Goal: Task Accomplishment & Management: Manage account settings

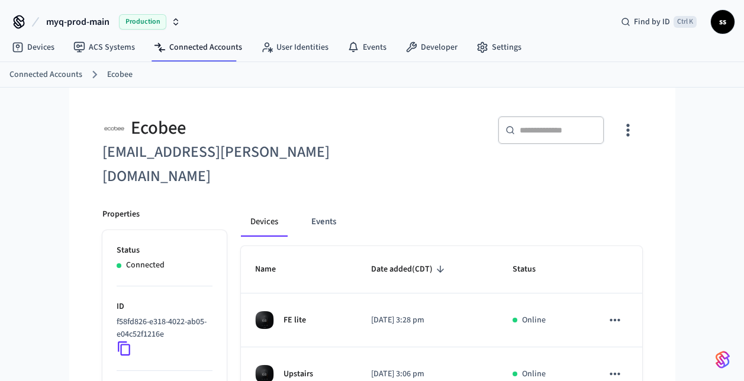
scroll to position [94, 0]
click at [140, 18] on span "Production" at bounding box center [142, 21] width 47 height 15
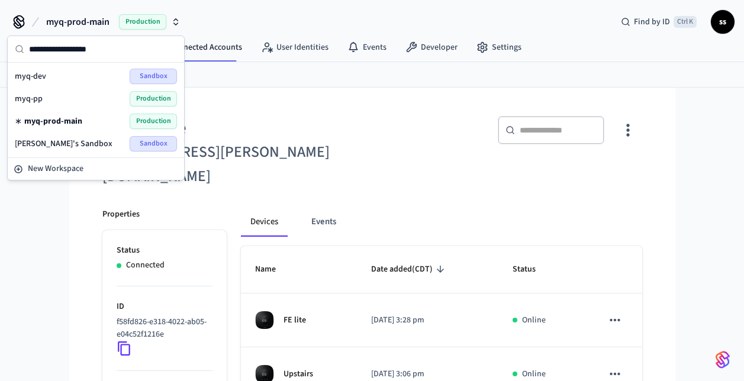
click at [116, 99] on div "myq-pp Production" at bounding box center [96, 98] width 162 height 15
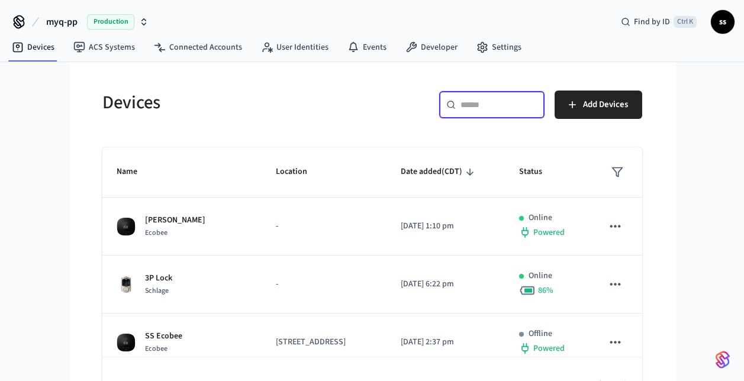
click at [466, 110] on input "text" at bounding box center [499, 105] width 77 height 12
paste input "**********"
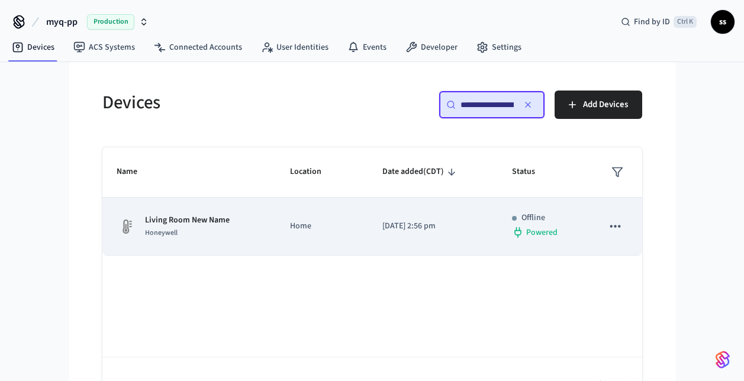
type input "**********"
click at [304, 218] on td "Home" at bounding box center [322, 227] width 92 height 58
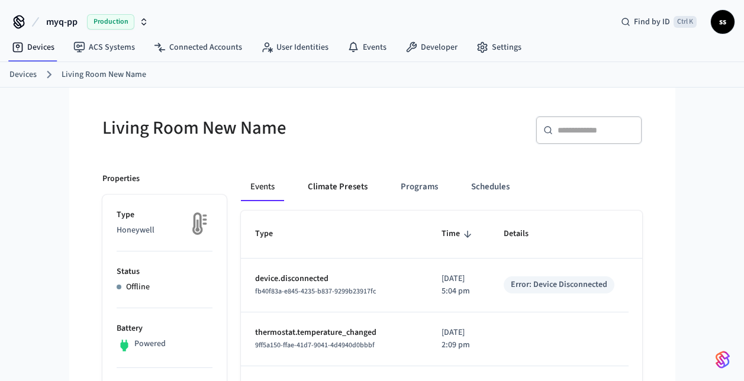
click at [355, 191] on button "Climate Presets" at bounding box center [337, 187] width 79 height 28
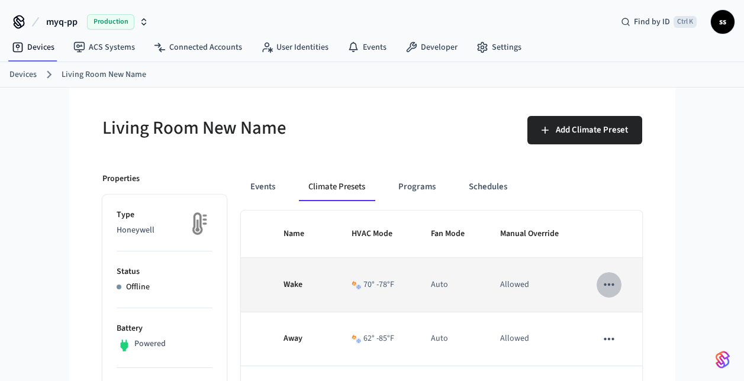
click at [610, 292] on icon "sticky table" at bounding box center [609, 284] width 15 height 15
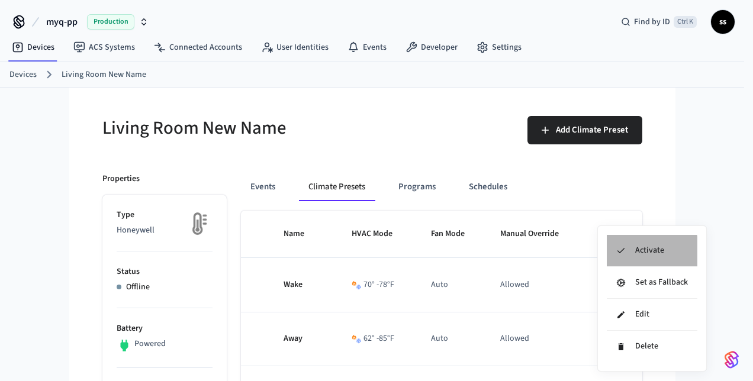
click at [645, 252] on li "Activate" at bounding box center [652, 251] width 91 height 32
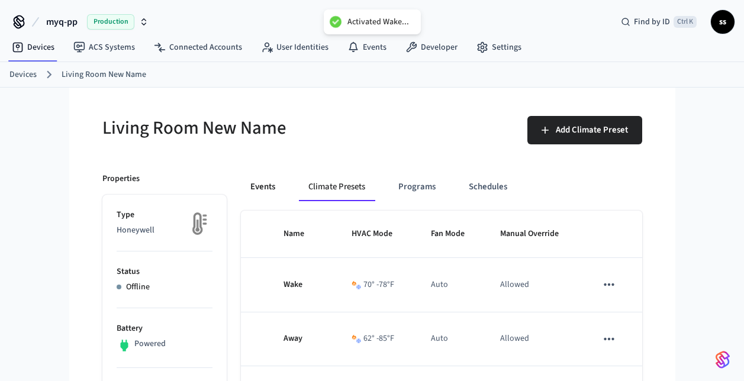
click at [265, 184] on button "Events" at bounding box center [263, 187] width 44 height 28
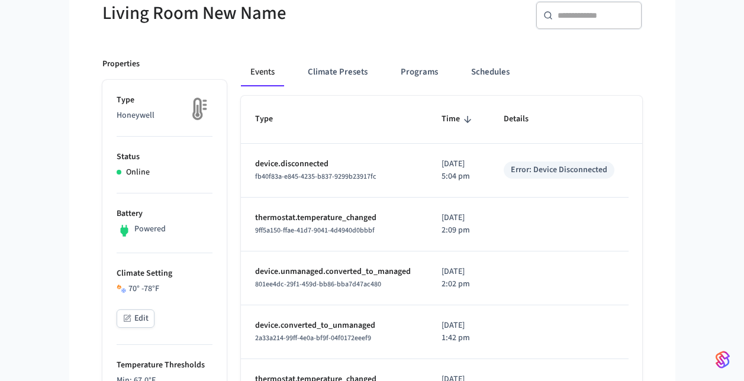
scroll to position [114, 0]
click at [332, 177] on span "fb40f83a-e845-4235-b837-9299b23917fc" at bounding box center [315, 177] width 121 height 10
copy span "fb40f83a-e845-4235-b837-9299b23917fc"
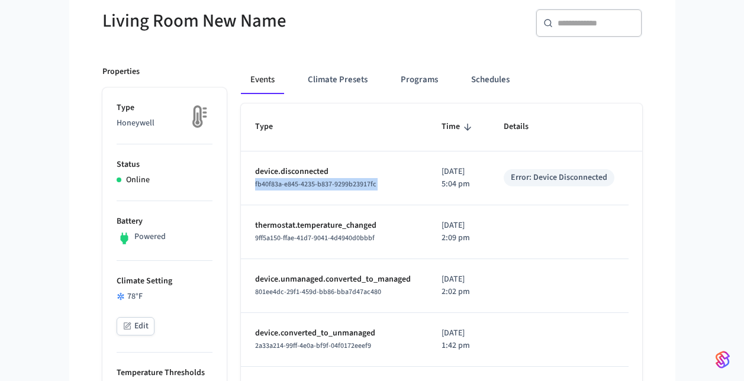
scroll to position [104, 0]
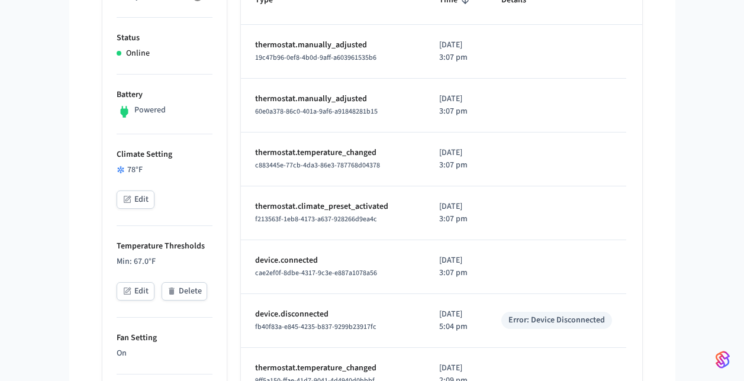
scroll to position [234, 0]
drag, startPoint x: 379, startPoint y: 275, endPoint x: 251, endPoint y: 277, distance: 127.9
click at [251, 277] on td "device.connected cae2ef0f-8dbe-4317-9c3e-e887a1078a56" at bounding box center [333, 267] width 184 height 54
copy span "cae2ef0f-8dbe-4317-9c3e-e887a1078a56"
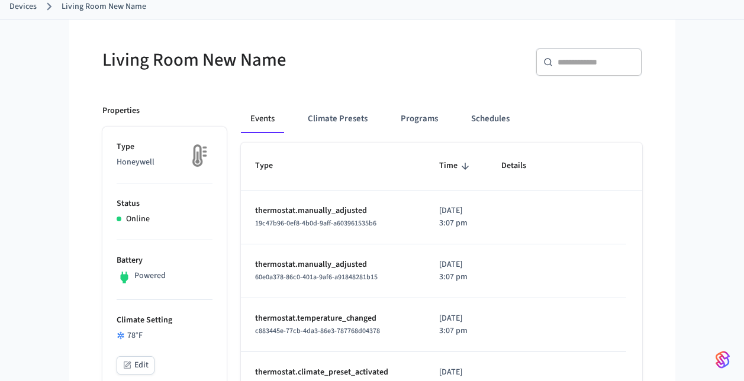
scroll to position [67, 0]
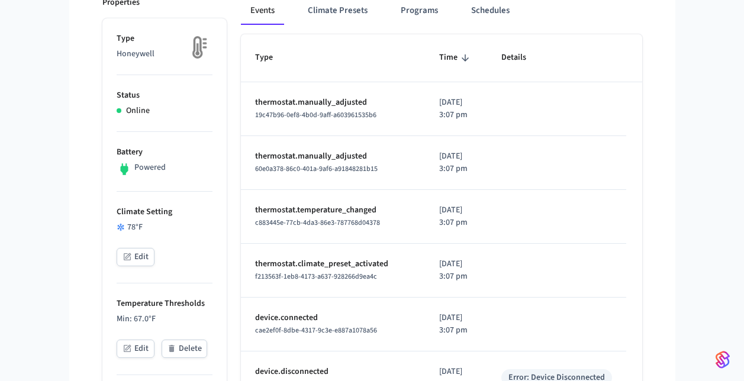
scroll to position [197, 0]
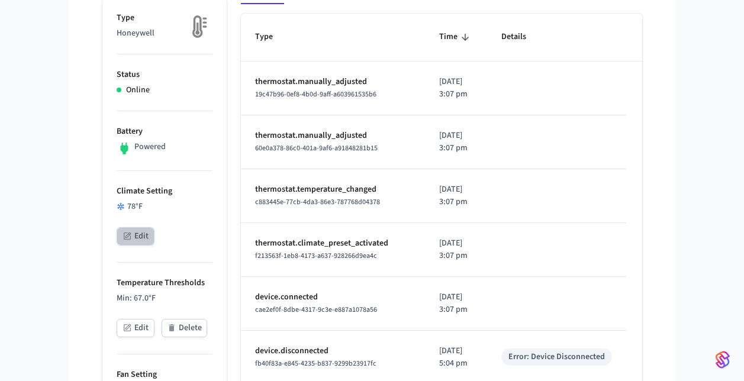
click at [127, 233] on icon "button" at bounding box center [127, 236] width 7 height 7
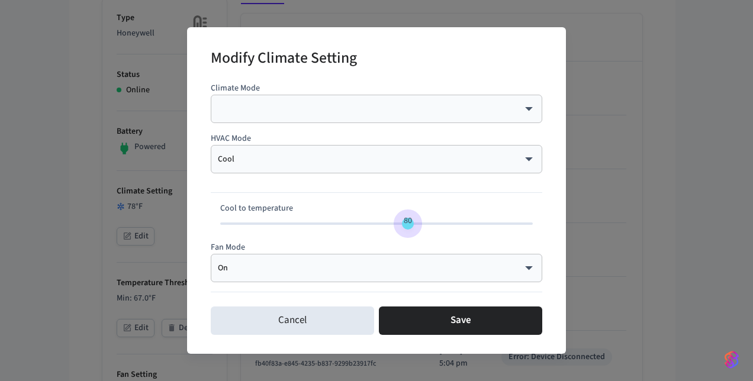
click at [408, 223] on span "80" at bounding box center [376, 224] width 313 height 18
type input "**"
click at [368, 222] on span "74" at bounding box center [376, 224] width 313 height 18
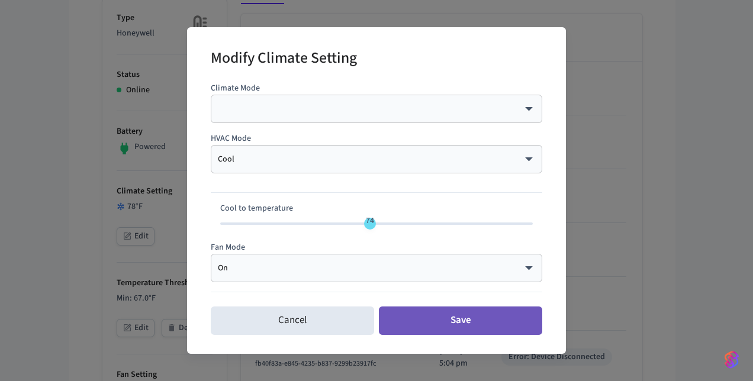
click at [423, 315] on button "Save" at bounding box center [460, 321] width 163 height 28
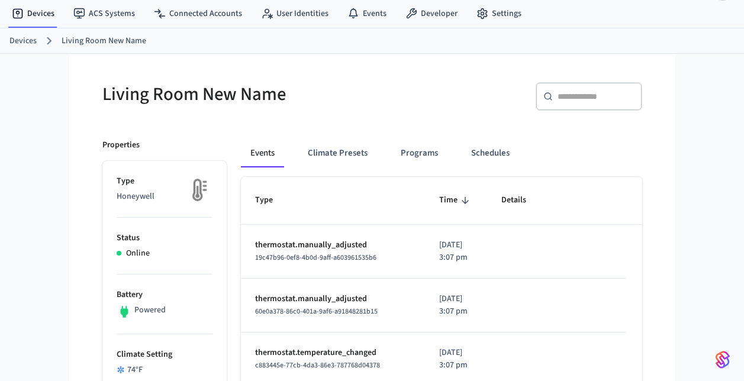
scroll to position [33, 0]
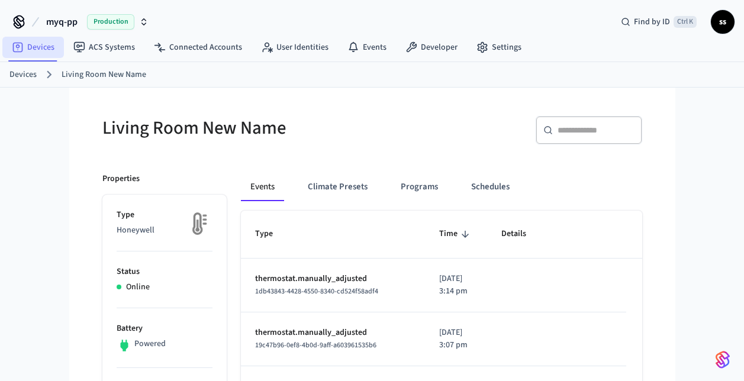
click at [49, 44] on link "Devices" at bounding box center [33, 47] width 62 height 21
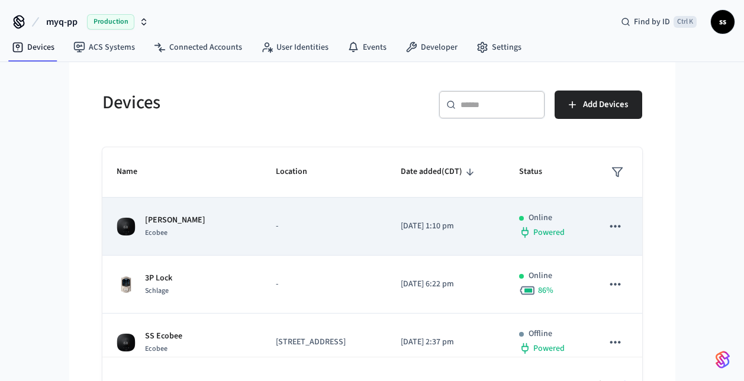
scroll to position [60, 0]
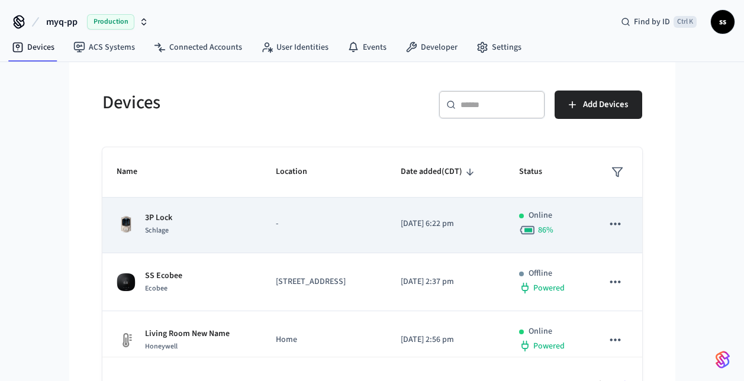
click at [216, 253] on td "3P Lock Schlage" at bounding box center [181, 224] width 159 height 58
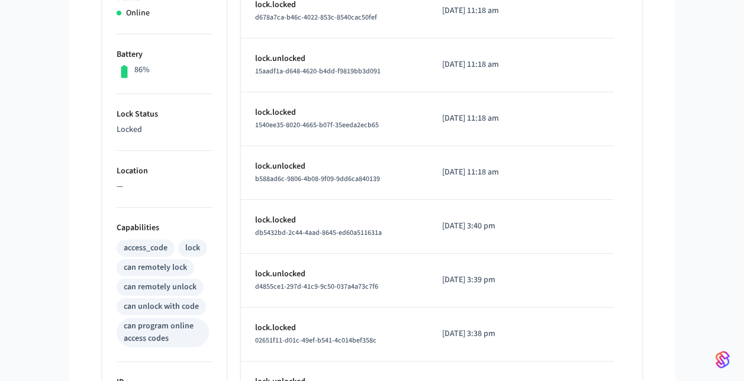
scroll to position [509, 0]
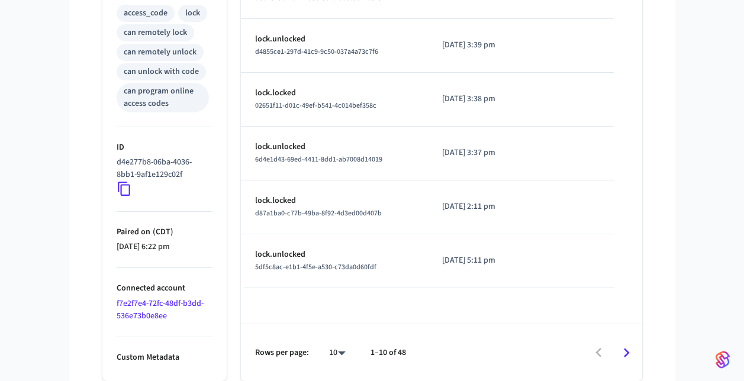
click at [156, 304] on link "f7e2f7e4-72fc-48df-b3dd-536e73b0e8ee" at bounding box center [160, 310] width 87 height 24
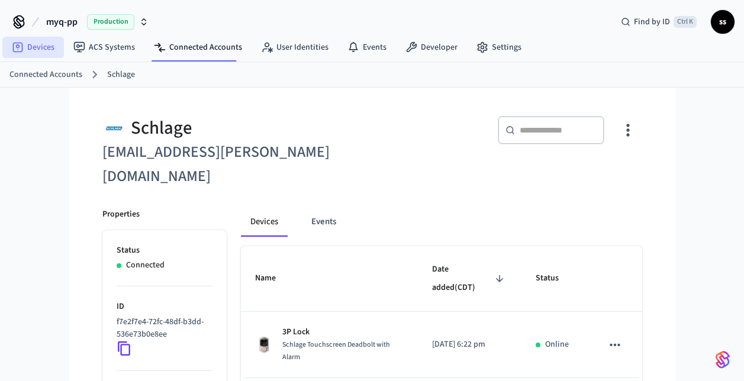
click at [38, 52] on link "Devices" at bounding box center [33, 47] width 62 height 21
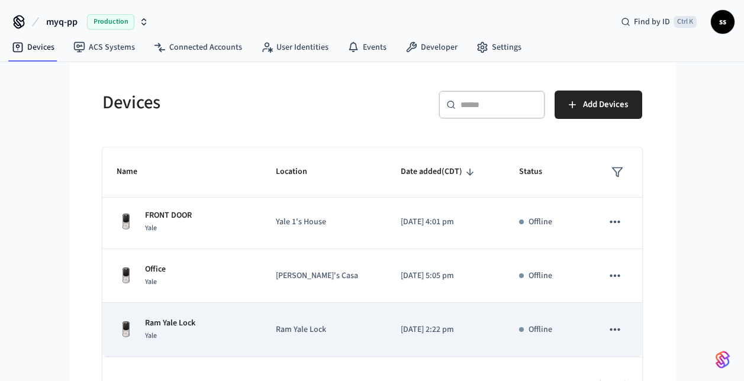
scroll to position [33, 0]
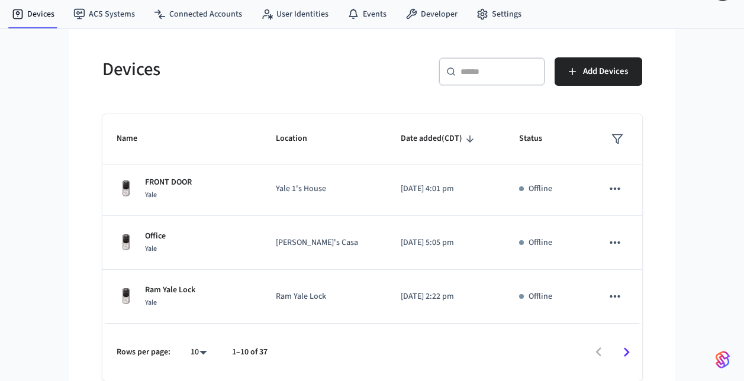
click at [622, 349] on icon "Go to next page" at bounding box center [627, 352] width 18 height 18
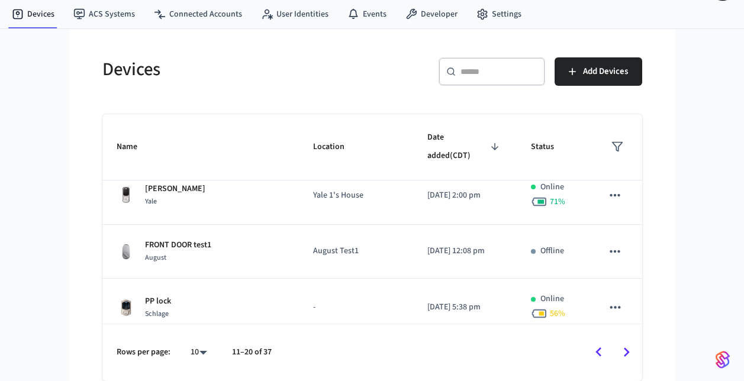
scroll to position [238, 0]
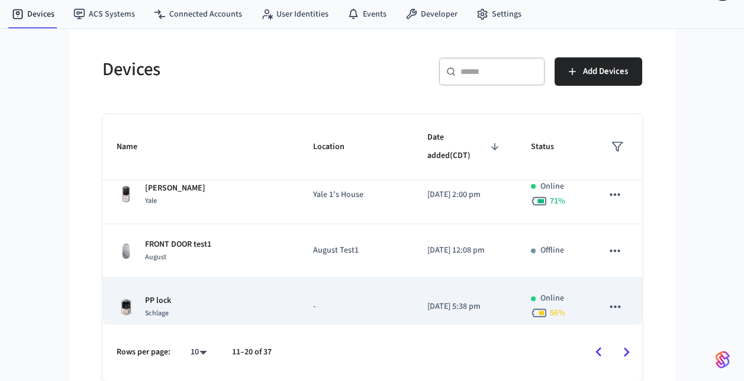
click at [226, 295] on div "PP lock Schlage" at bounding box center [201, 307] width 169 height 25
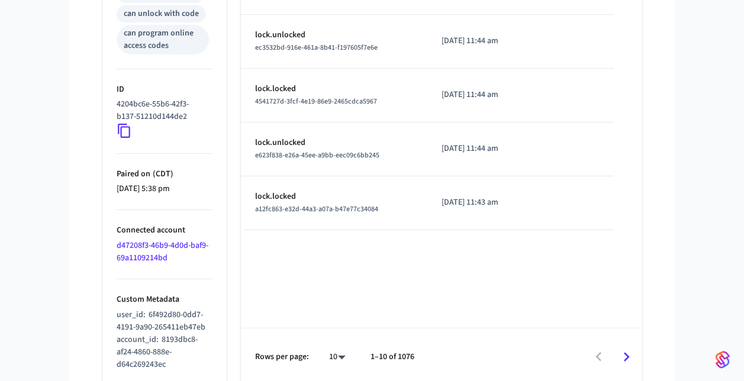
scroll to position [571, 0]
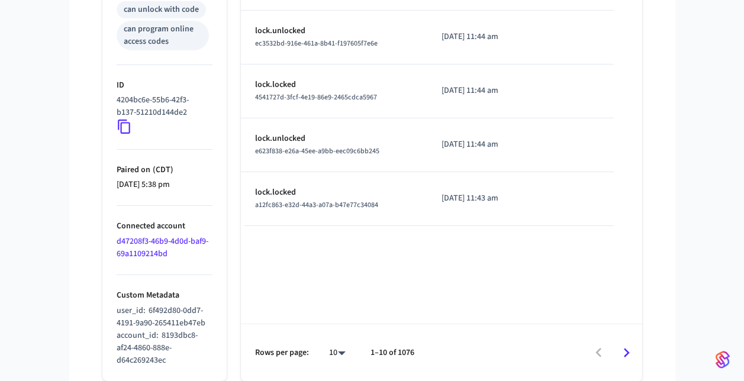
click at [158, 240] on link "d47208f3-46b9-4d0d-baf9-69a1109214bd" at bounding box center [163, 248] width 92 height 24
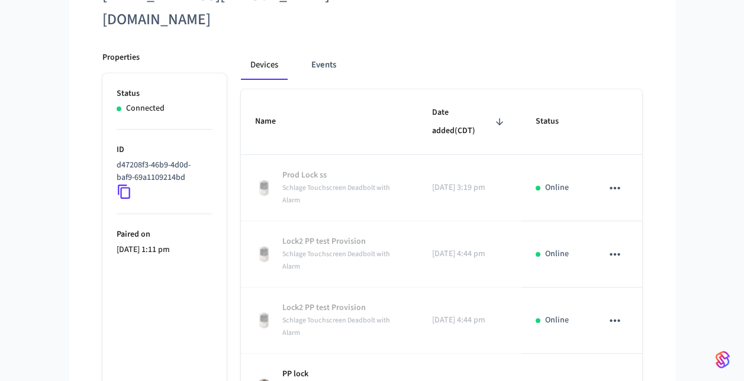
scroll to position [229, 0]
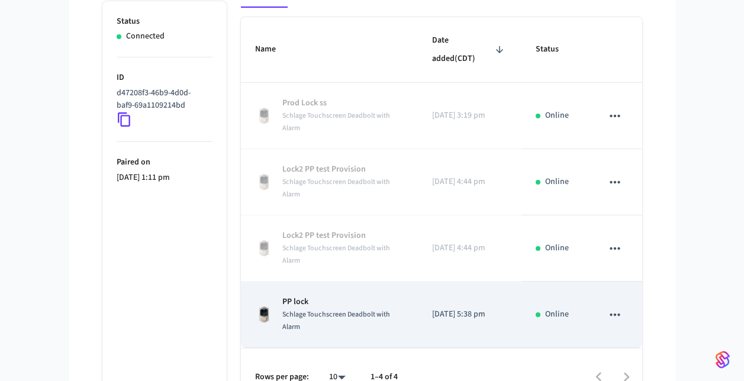
click at [391, 308] on div "Schlage Touchscreen Deadbolt with Alarm" at bounding box center [342, 320] width 121 height 25
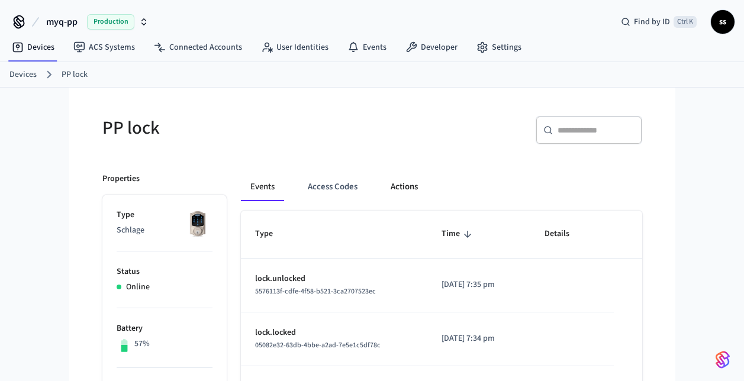
click at [409, 182] on button "Actions" at bounding box center [404, 187] width 46 height 28
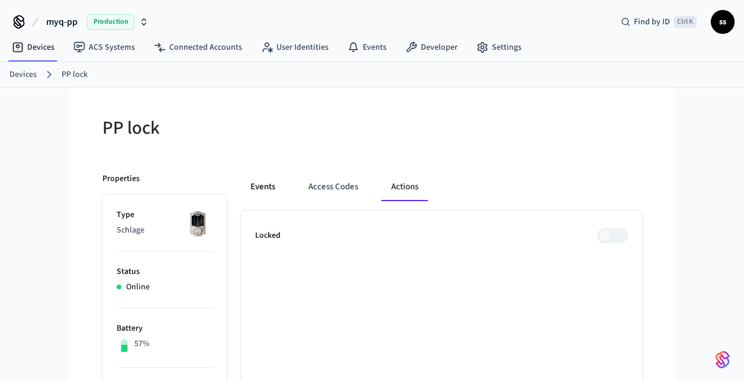
click at [265, 182] on button "Events" at bounding box center [263, 187] width 44 height 28
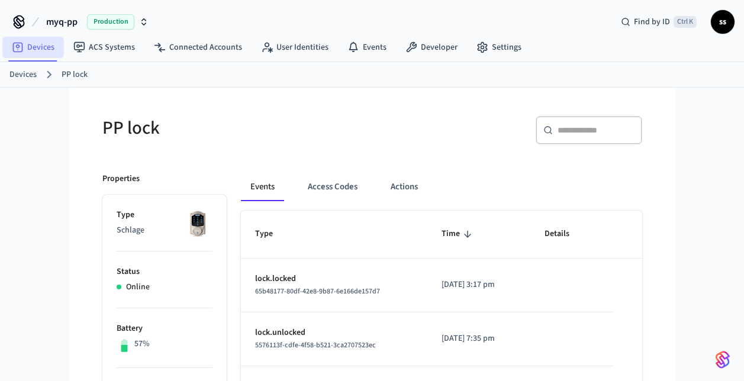
click at [41, 45] on link "Devices" at bounding box center [33, 47] width 62 height 21
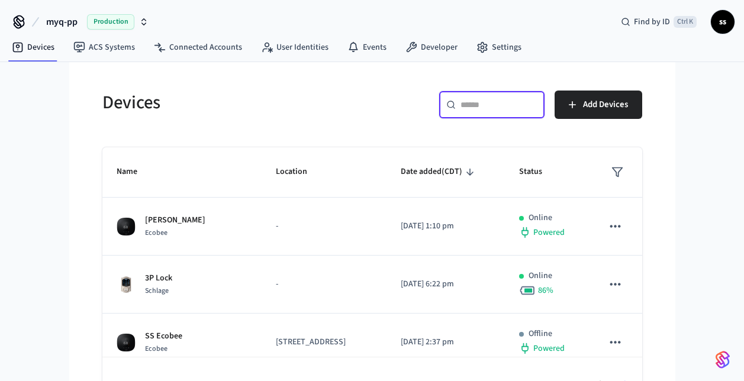
click at [490, 106] on input "text" at bounding box center [499, 105] width 77 height 12
paste input "**********"
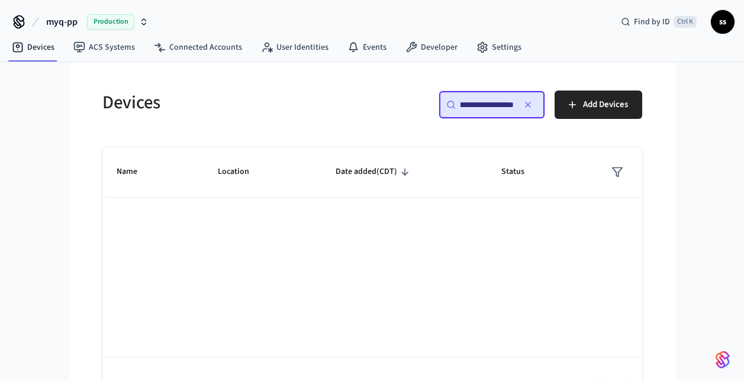
type input "**********"
click at [527, 102] on icon "button" at bounding box center [527, 104] width 9 height 9
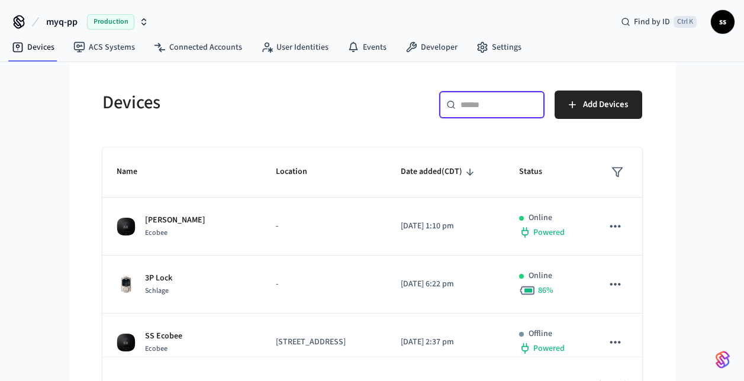
click at [480, 99] on input "text" at bounding box center [499, 105] width 77 height 12
paste input "**********"
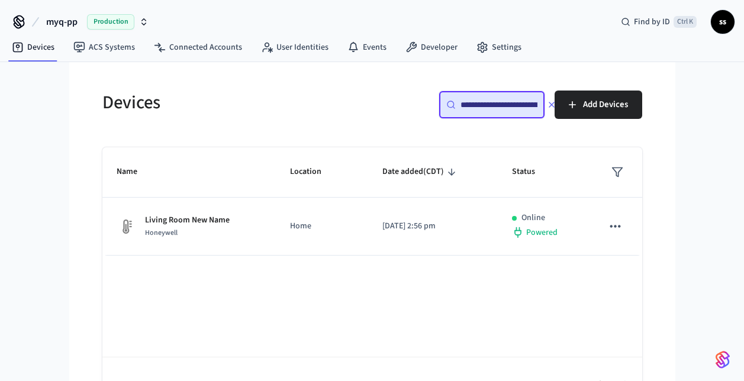
scroll to position [0, 88]
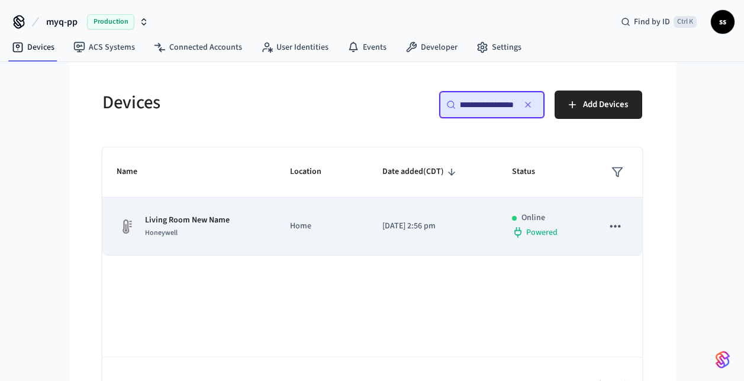
type input "**********"
click at [294, 246] on td "Home" at bounding box center [322, 227] width 92 height 58
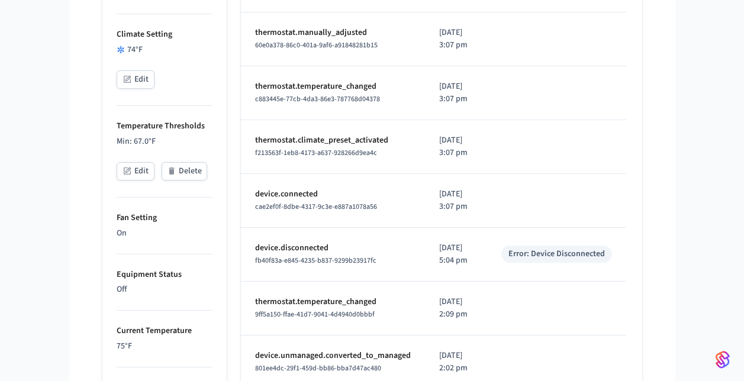
scroll to position [353, 0]
click at [143, 169] on button "Edit" at bounding box center [136, 172] width 38 height 18
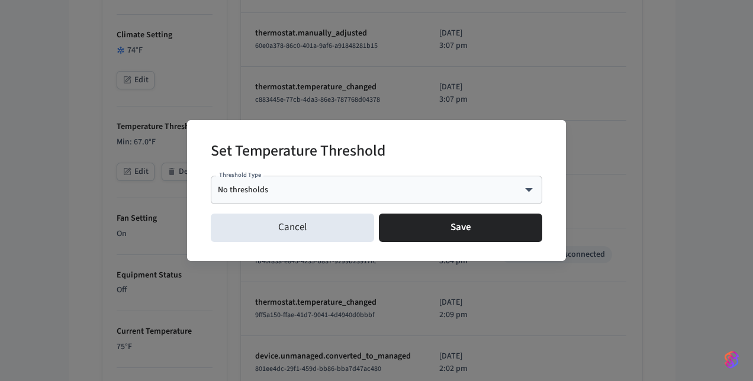
click at [330, 192] on body "myq-pp Production Find by ID Ctrl K ss Devices ACS Systems Connected Accounts U…" at bounding box center [376, 202] width 753 height 1110
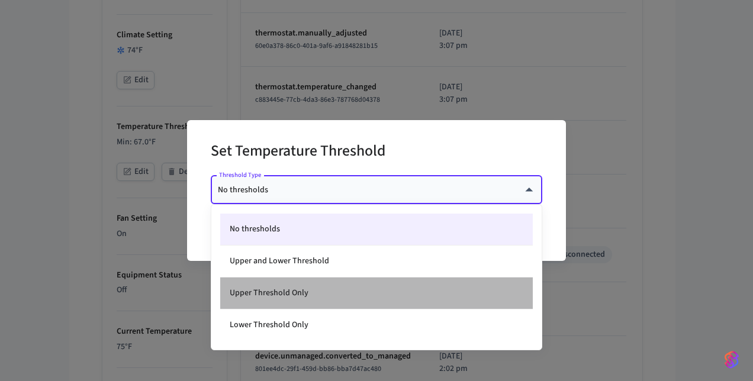
click at [306, 295] on li "Upper Threshold Only" at bounding box center [376, 294] width 313 height 32
type input "*****"
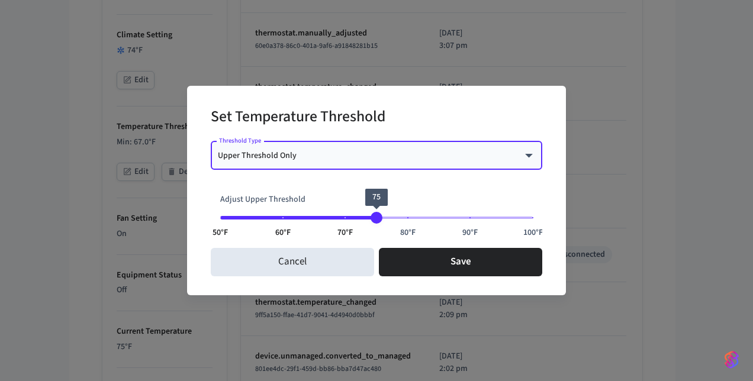
type input "**"
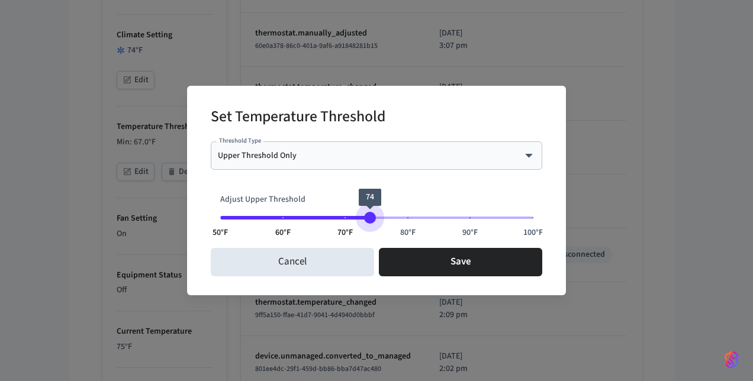
click at [369, 216] on span "74" at bounding box center [370, 218] width 12 height 12
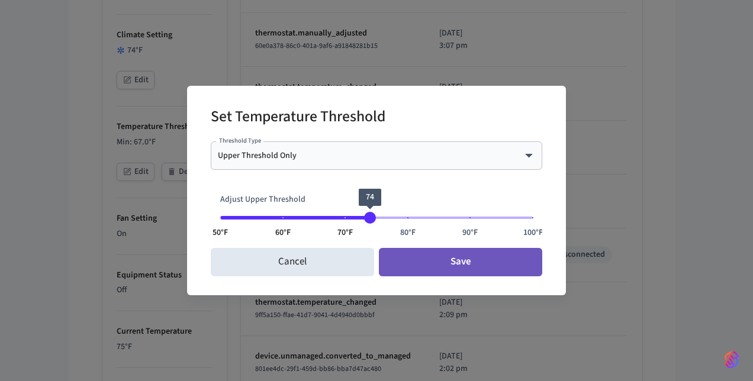
click at [422, 274] on button "Save" at bounding box center [460, 262] width 163 height 28
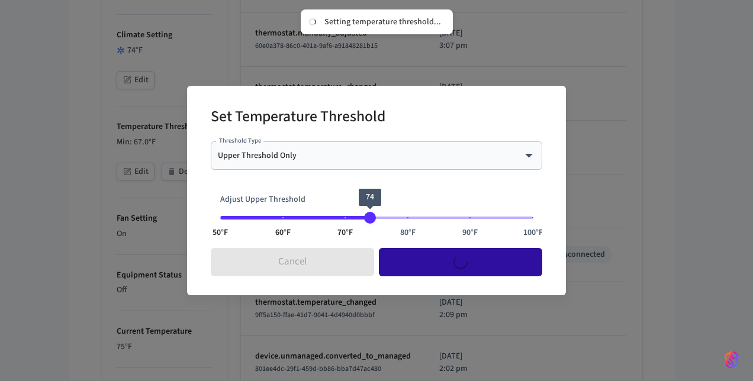
type input "****"
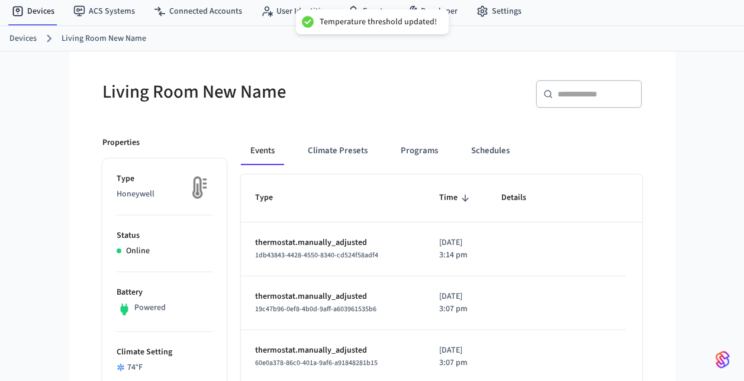
scroll to position [27, 0]
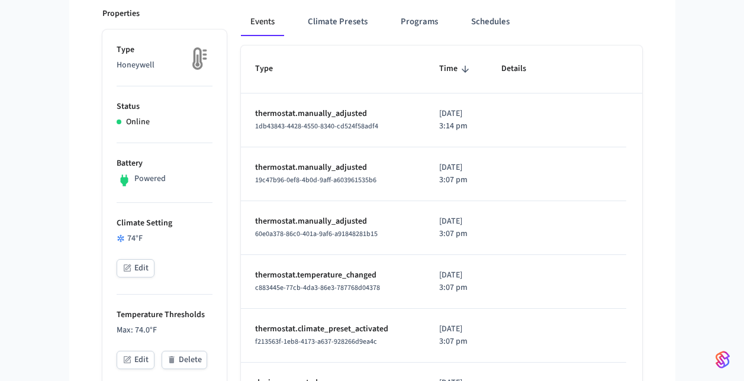
scroll to position [166, 0]
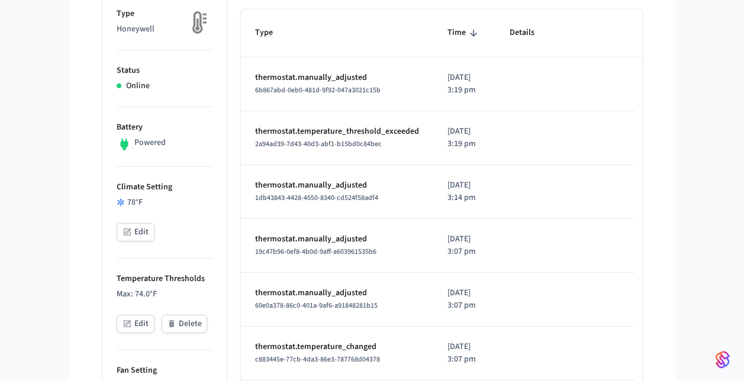
scroll to position [202, 0]
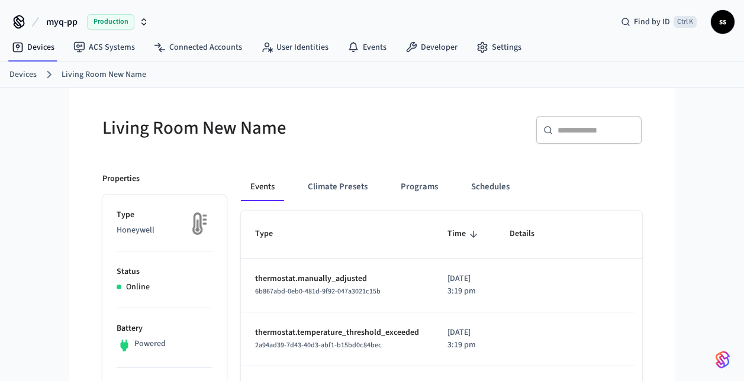
click at [110, 16] on span "Production" at bounding box center [110, 21] width 47 height 15
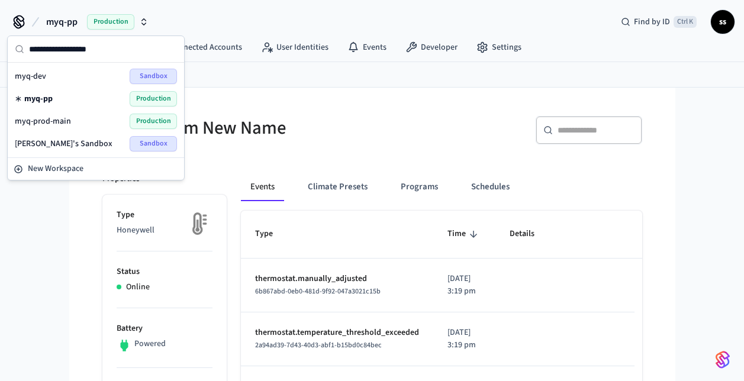
click at [277, 134] on h5 "Living Room New Name" at bounding box center [233, 128] width 263 height 24
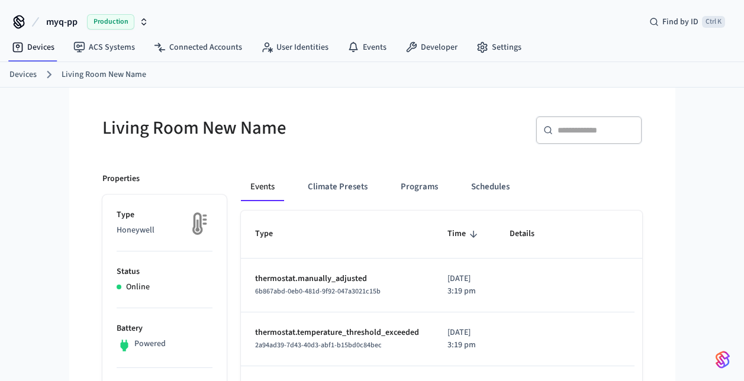
click at [66, 23] on span "myq-pp" at bounding box center [61, 22] width 31 height 14
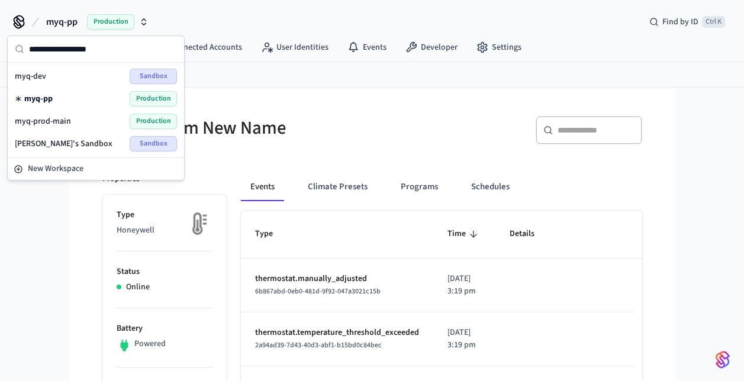
click at [142, 123] on span "Production" at bounding box center [153, 121] width 47 height 15
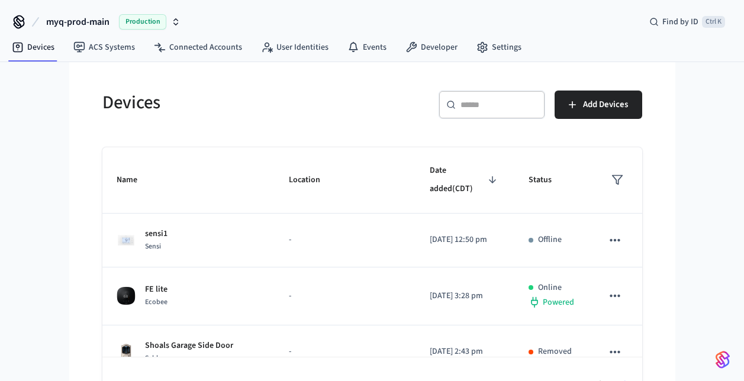
click at [490, 111] on div "​ ​" at bounding box center [492, 105] width 107 height 28
paste input "**********"
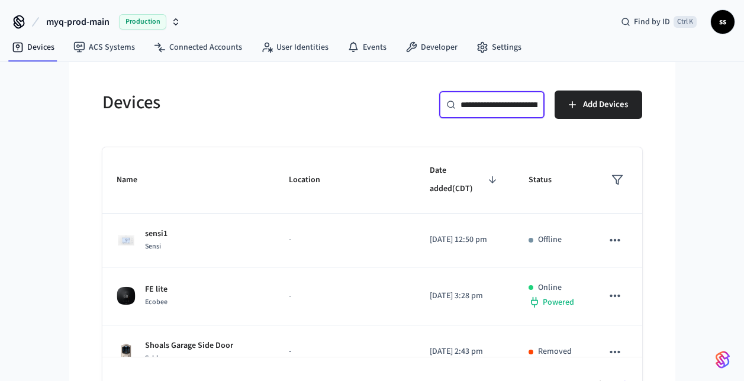
scroll to position [0, 91]
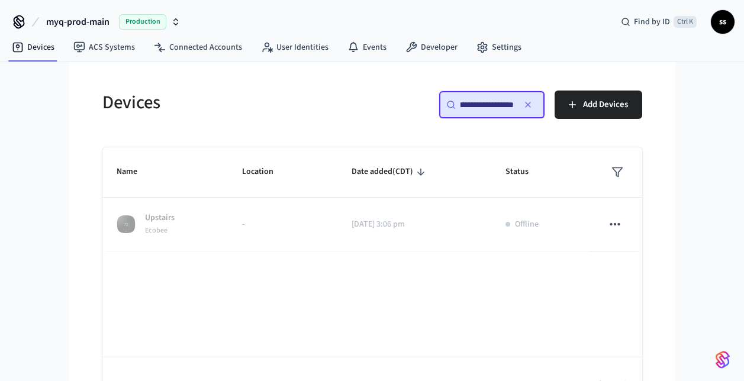
type input "**********"
click at [83, 23] on span "myq-prod-main" at bounding box center [77, 22] width 63 height 14
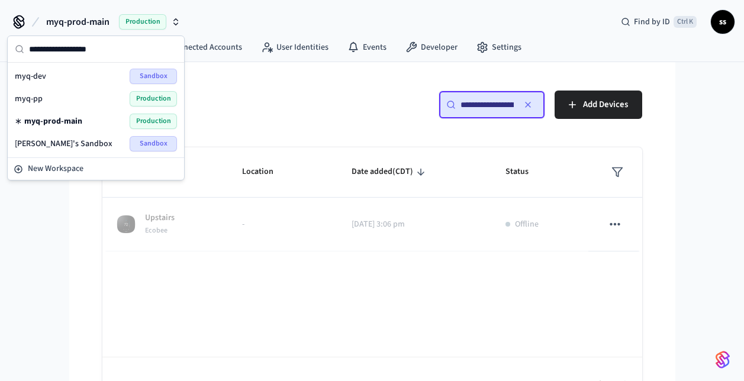
click at [79, 101] on div "myq-pp Production" at bounding box center [96, 98] width 162 height 15
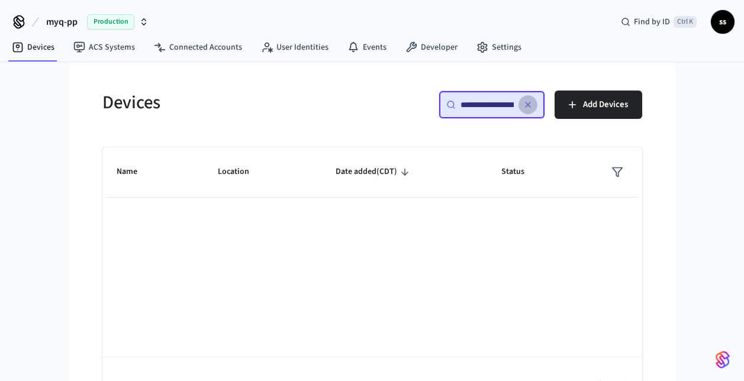
click at [528, 108] on icon "button" at bounding box center [527, 104] width 9 height 9
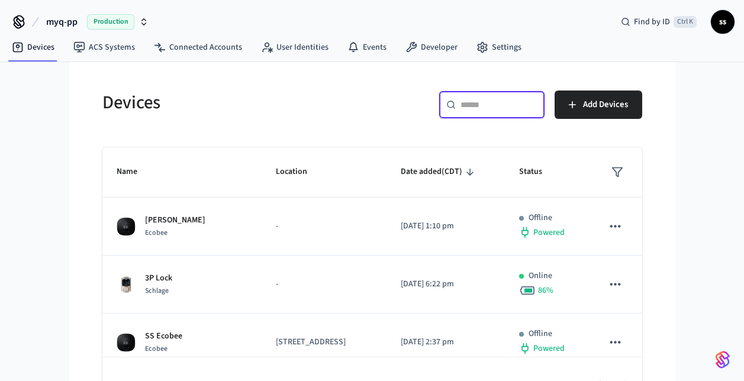
click at [493, 105] on input "text" at bounding box center [499, 105] width 77 height 12
paste input "**********"
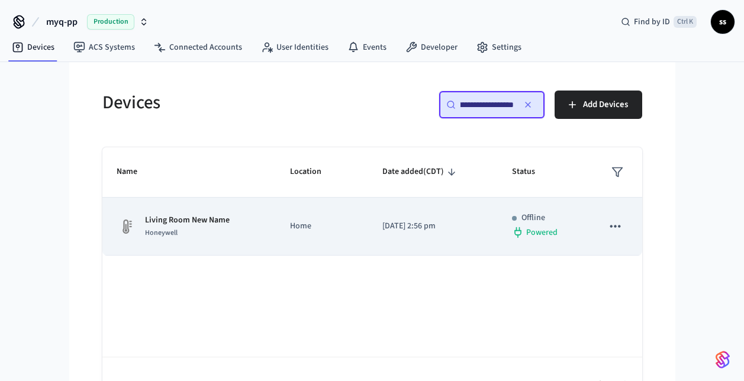
type input "**********"
click at [274, 219] on td "Living Room New Name Honeywell" at bounding box center [189, 227] width 174 height 58
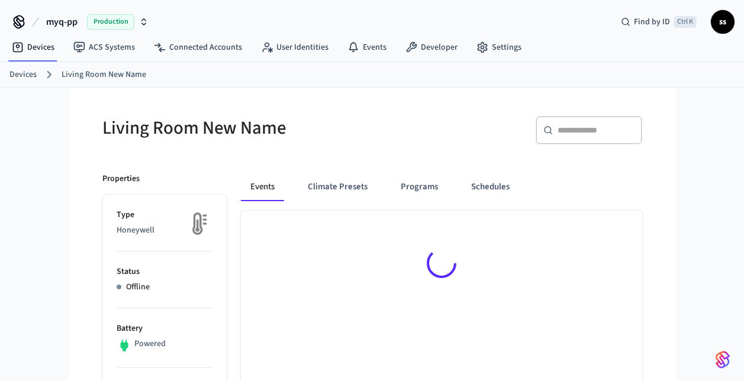
scroll to position [63, 0]
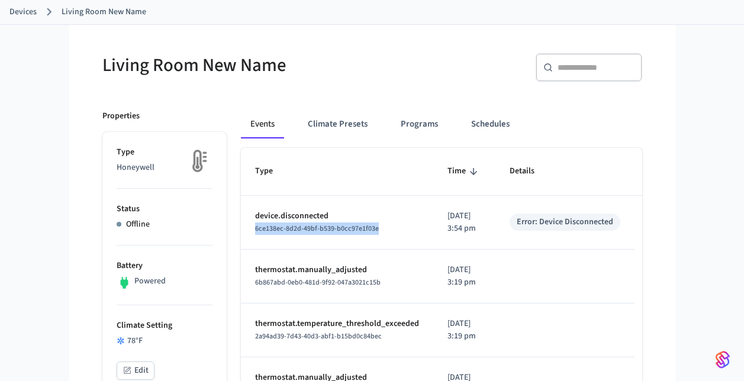
drag, startPoint x: 252, startPoint y: 228, endPoint x: 384, endPoint y: 232, distance: 132.7
click at [384, 232] on td "device.disconnected 6ce138ec-8d2d-49bf-b539-b0cc97e1f03e" at bounding box center [337, 223] width 192 height 54
copy span "6ce138ec-8d2d-49bf-b539-b0cc97e1f03e"
